Goal: Information Seeking & Learning: Learn about a topic

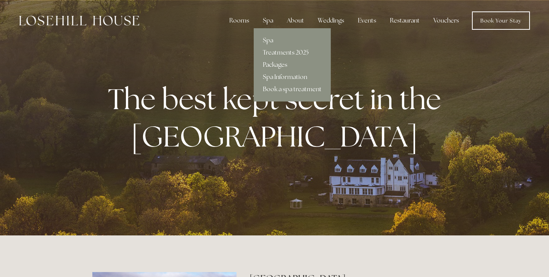
click at [277, 66] on link "Packages" at bounding box center [292, 65] width 77 height 12
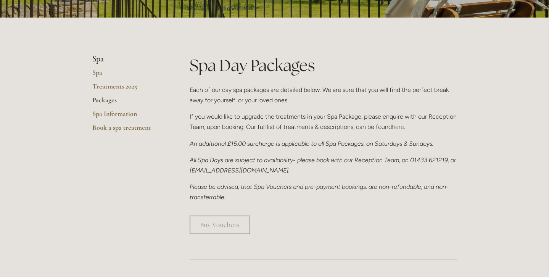
scroll to position [141, 0]
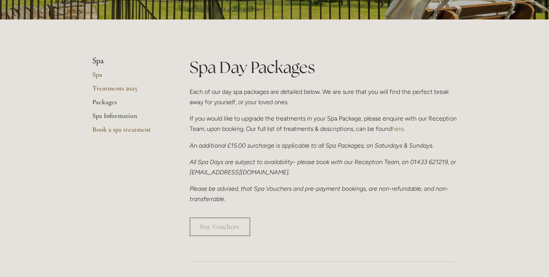
click at [120, 116] on link "Spa Information" at bounding box center [128, 118] width 73 height 14
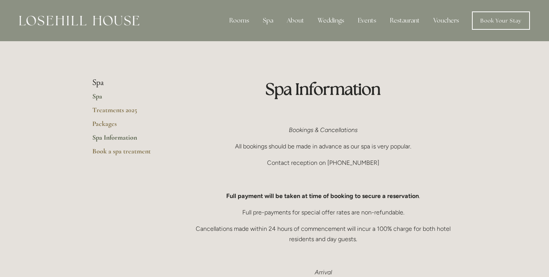
click at [100, 98] on link "Spa" at bounding box center [128, 99] width 73 height 14
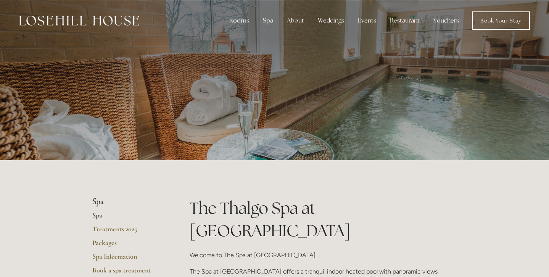
scroll to position [12, 0]
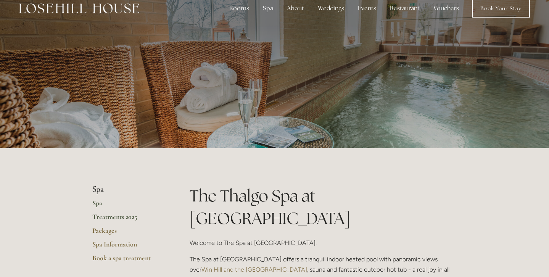
click at [133, 213] on link "Treatments 2025" at bounding box center [128, 220] width 73 height 14
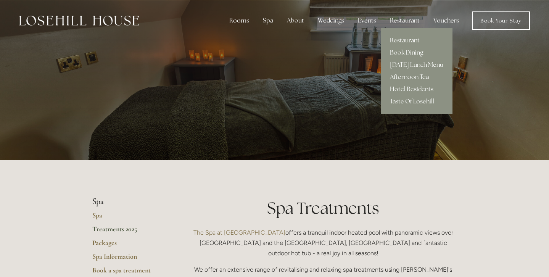
click at [407, 42] on link "Restaurant" at bounding box center [417, 40] width 72 height 12
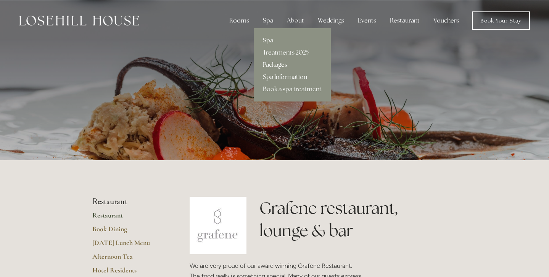
click at [273, 44] on link "Spa" at bounding box center [292, 40] width 77 height 12
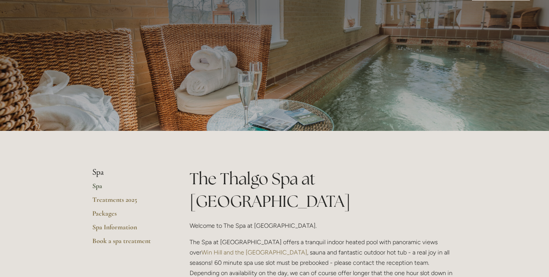
scroll to position [28, 0]
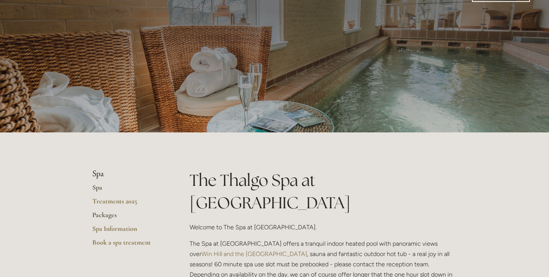
click at [106, 213] on link "Packages" at bounding box center [128, 218] width 73 height 14
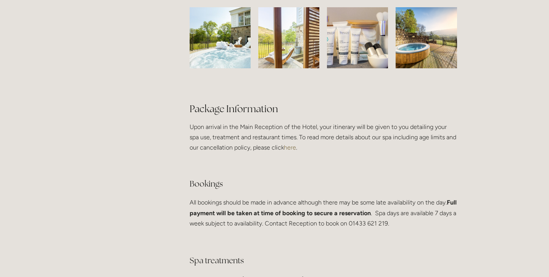
scroll to position [1306, 0]
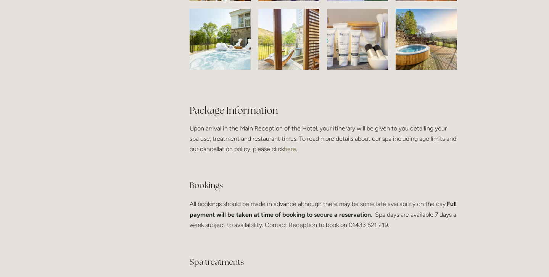
click at [284, 153] on link "here" at bounding box center [290, 148] width 12 height 7
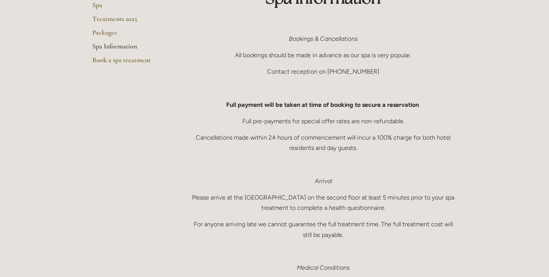
scroll to position [58, 0]
